Goal: Task Accomplishment & Management: Manage account settings

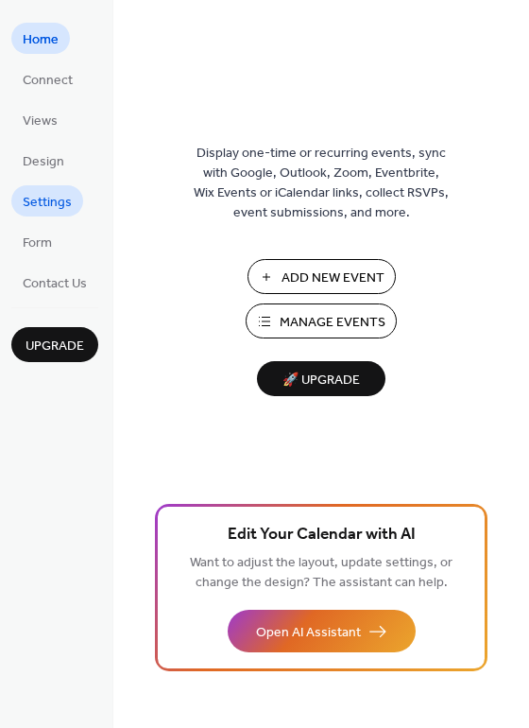
click at [50, 208] on span "Settings" at bounding box center [47, 203] width 49 height 20
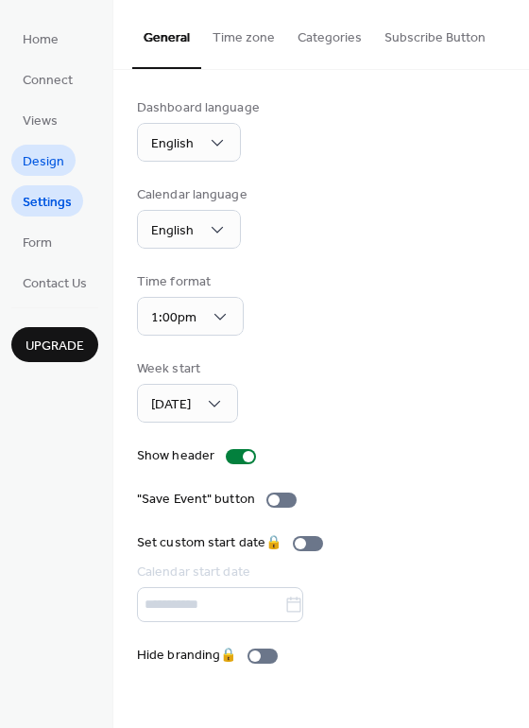
click at [50, 163] on span "Design" at bounding box center [44, 162] width 42 height 20
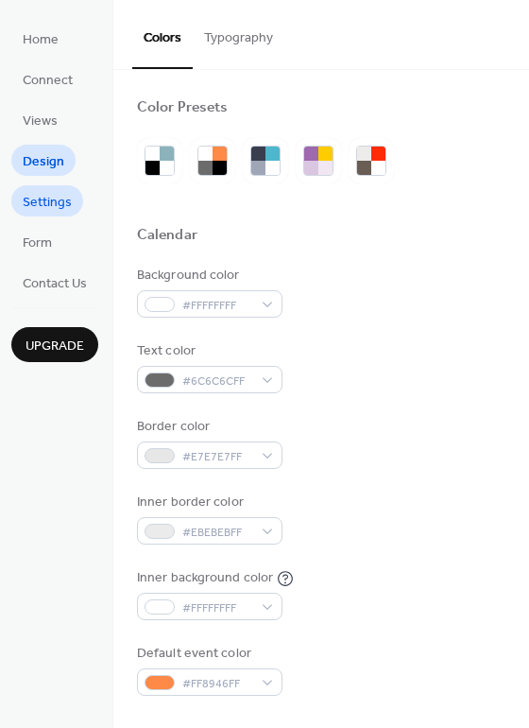
click at [61, 204] on span "Settings" at bounding box center [47, 203] width 49 height 20
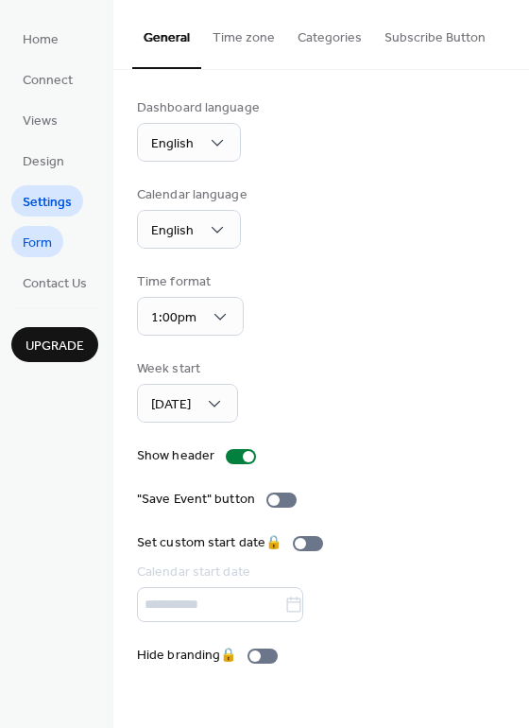
click at [52, 235] on span "Form" at bounding box center [37, 243] width 29 height 20
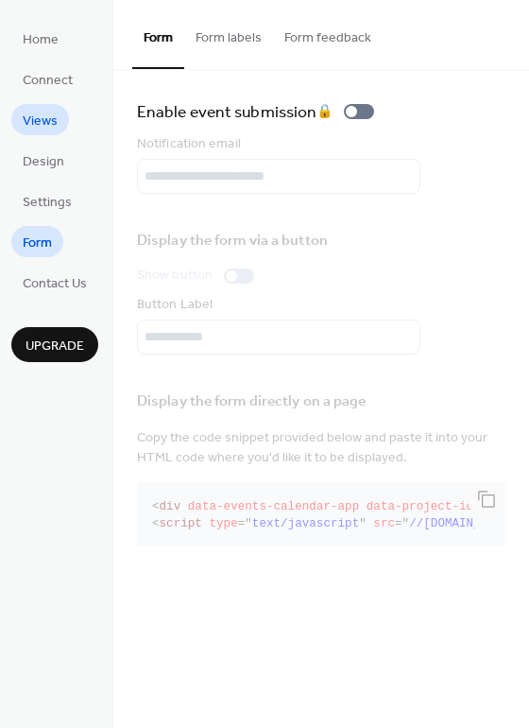
click at [46, 123] on span "Views" at bounding box center [40, 122] width 35 height 20
